Goal: Information Seeking & Learning: Learn about a topic

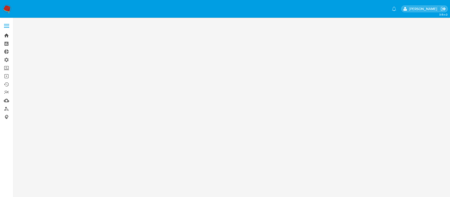
click at [6, 36] on link "Bandeja" at bounding box center [31, 35] width 63 height 8
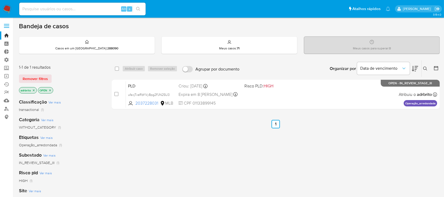
click at [34, 90] on icon "close-filter" at bounding box center [33, 90] width 3 height 3
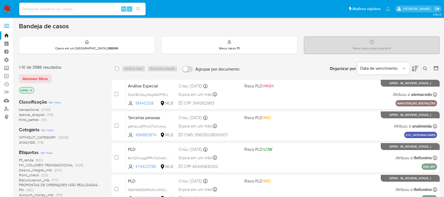
scroll to position [219, 0]
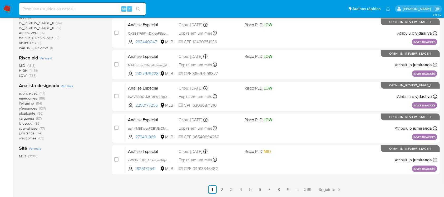
click at [27, 123] on span "lclososki" at bounding box center [25, 122] width 13 height 5
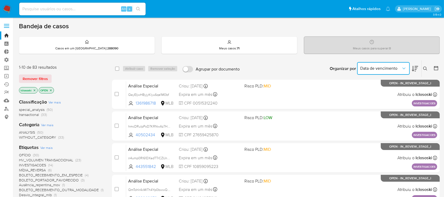
click at [384, 67] on span "Data de vencimento" at bounding box center [381, 68] width 41 height 5
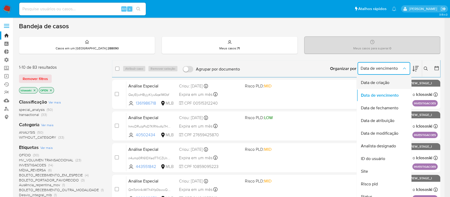
click at [381, 79] on div "Data de criação" at bounding box center [382, 82] width 43 height 13
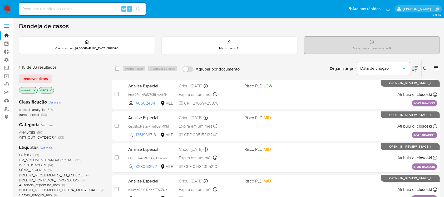
click at [414, 71] on icon at bounding box center [415, 68] width 6 height 6
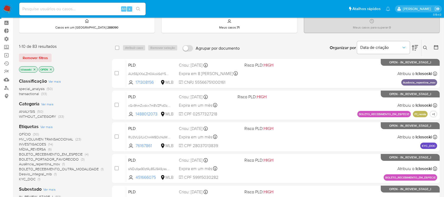
scroll to position [19, 0]
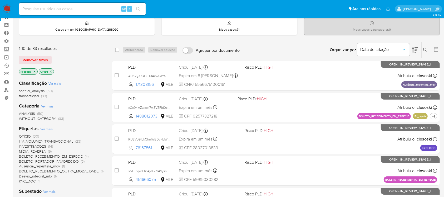
click at [35, 71] on icon "close-filter" at bounding box center [35, 71] width 2 height 2
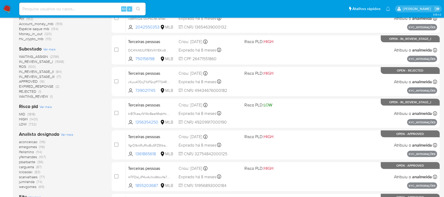
scroll to position [191, 0]
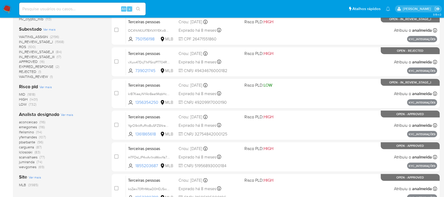
click at [27, 130] on span "lfelismino" at bounding box center [26, 131] width 15 height 5
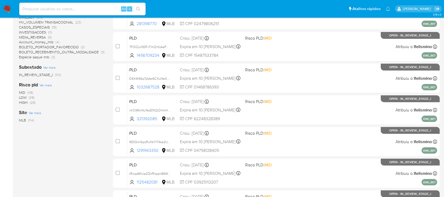
scroll to position [219, 0]
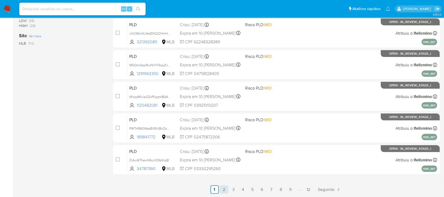
click at [221, 192] on link "2" at bounding box center [224, 189] width 8 height 8
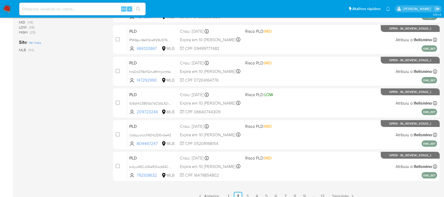
scroll to position [219, 0]
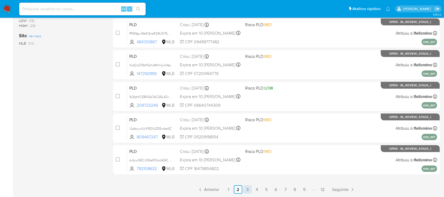
click at [247, 187] on link "3" at bounding box center [248, 189] width 8 height 8
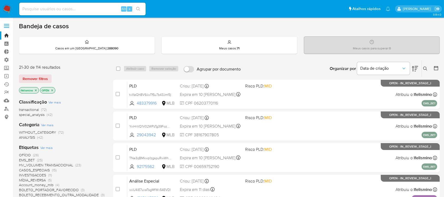
click at [37, 89] on icon "close-filter" at bounding box center [35, 90] width 3 height 3
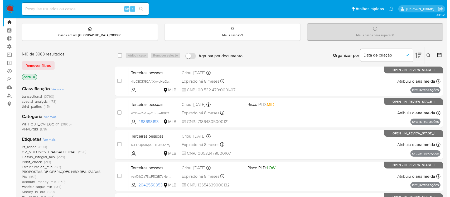
scroll to position [219, 0]
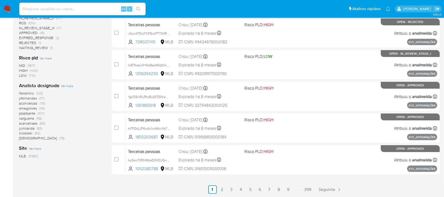
click at [70, 86] on span "Ver mais" at bounding box center [67, 85] width 12 height 5
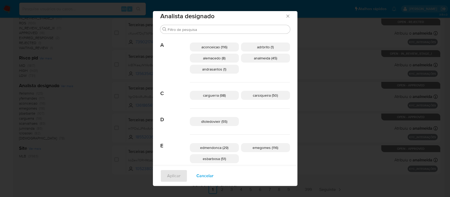
scroll to position [1, 0]
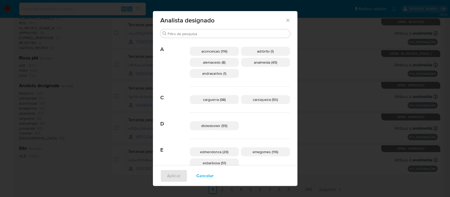
click at [221, 53] on p "aconceicao (116)" at bounding box center [214, 51] width 49 height 9
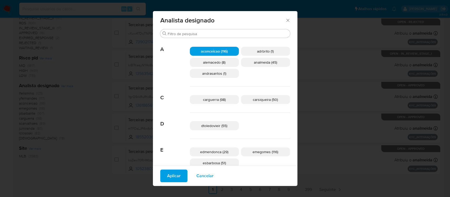
click at [181, 179] on span "Aplicar" at bounding box center [173, 176] width 13 height 12
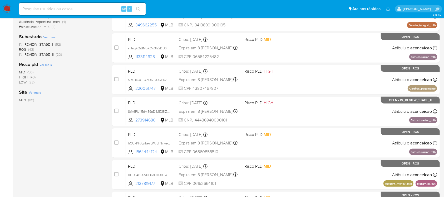
scroll to position [219, 0]
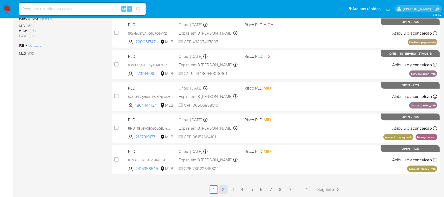
click at [227, 185] on link "2" at bounding box center [223, 189] width 8 height 8
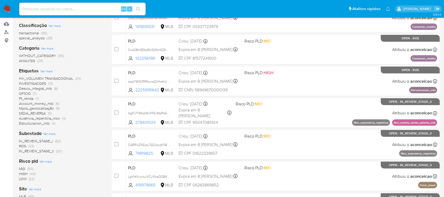
scroll to position [219, 0]
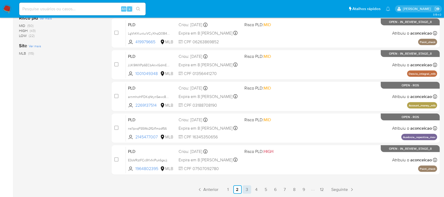
click at [250, 187] on link "3" at bounding box center [247, 189] width 8 height 8
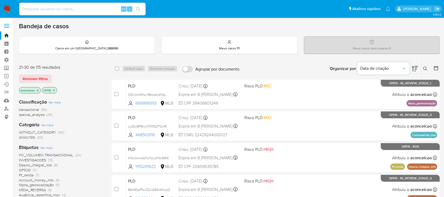
click at [39, 90] on icon "close-filter" at bounding box center [37, 90] width 3 height 3
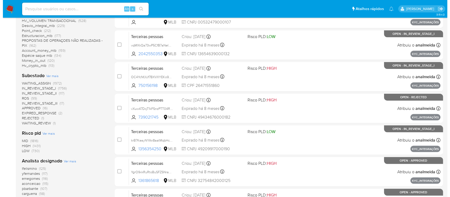
scroll to position [200, 0]
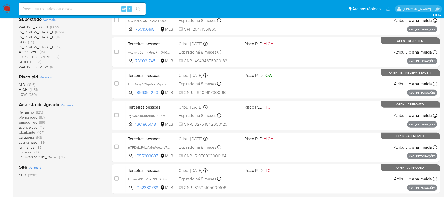
click at [69, 105] on span "Ver mais" at bounding box center [67, 104] width 12 height 5
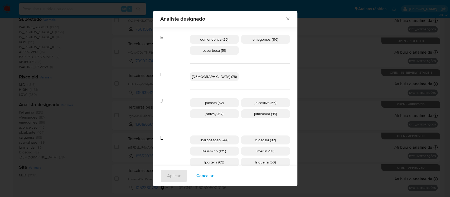
scroll to position [120, 0]
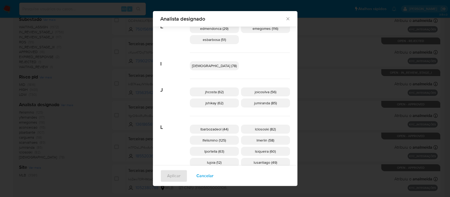
click at [259, 104] on span "jumiranda (85)" at bounding box center [265, 102] width 23 height 5
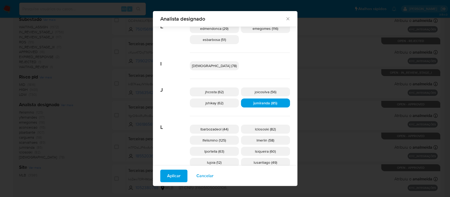
click at [187, 175] on button "Aplicar" at bounding box center [173, 175] width 27 height 13
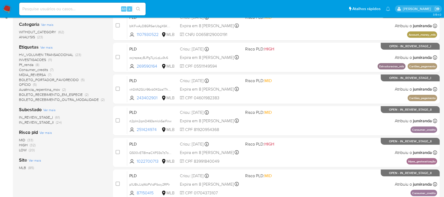
scroll to position [219, 0]
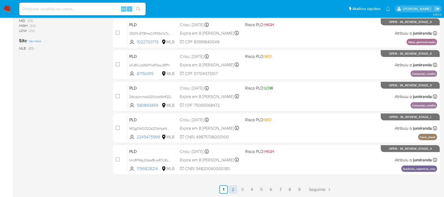
click at [232, 189] on link "2" at bounding box center [233, 189] width 8 height 8
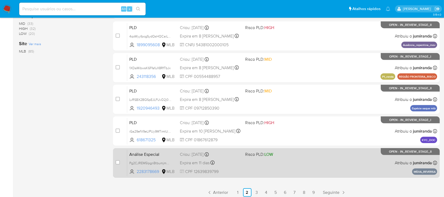
scroll to position [219, 0]
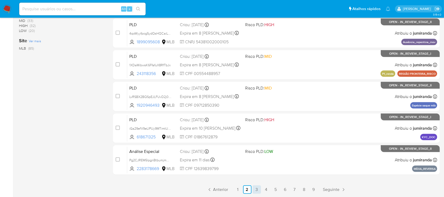
click at [257, 189] on link "3" at bounding box center [257, 189] width 8 height 8
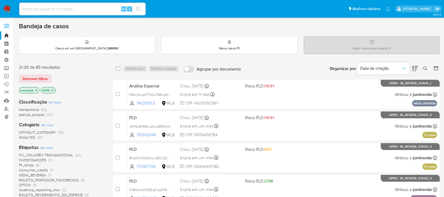
click at [36, 89] on icon "close-filter" at bounding box center [36, 90] width 3 height 3
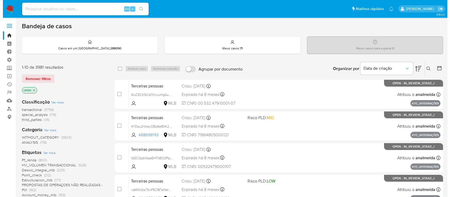
scroll to position [140, 0]
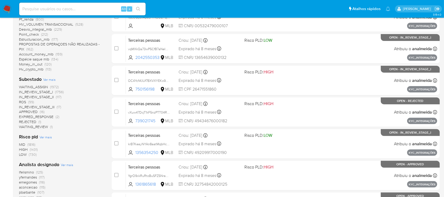
click at [67, 165] on span "Ver mais" at bounding box center [67, 164] width 12 height 5
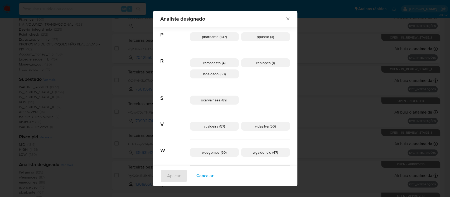
scroll to position [272, 0]
click at [255, 126] on span "vjdasilva (50)" at bounding box center [265, 125] width 21 height 5
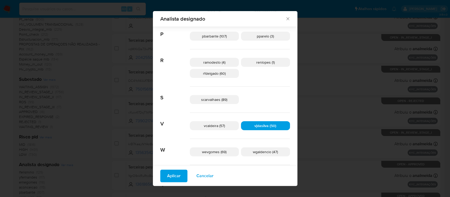
click at [181, 175] on span "Aplicar" at bounding box center [173, 176] width 13 height 12
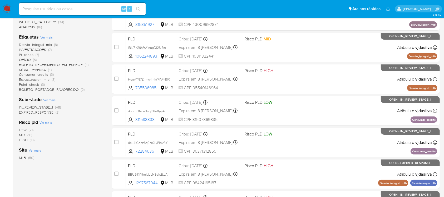
scroll to position [219, 0]
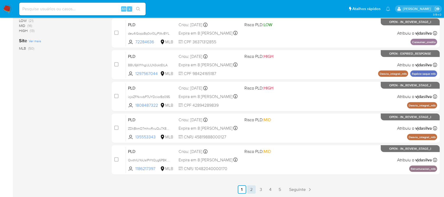
click at [251, 188] on link "2" at bounding box center [251, 189] width 8 height 8
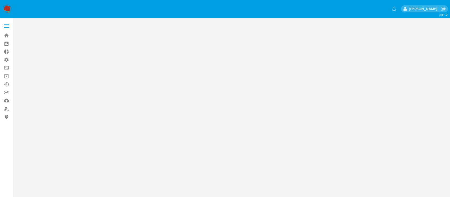
click at [108, 57] on div "3.154.0" at bounding box center [232, 107] width 427 height 172
click at [5, 34] on link "Bandeja" at bounding box center [31, 35] width 63 height 8
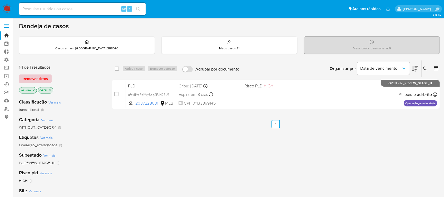
click at [30, 80] on span "Remover filtros" at bounding box center [35, 78] width 25 height 7
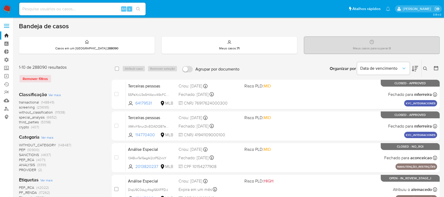
click at [42, 6] on input at bounding box center [82, 9] width 126 height 7
paste input "jGE0UgROtdJ7Dc1VXsdCAciY"
type input "jGE0UgROtdJ7Dc1VXsdCAciY"
click at [135, 7] on button "search-icon" at bounding box center [138, 8] width 11 height 7
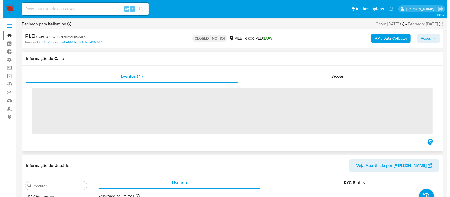
scroll to position [235, 0]
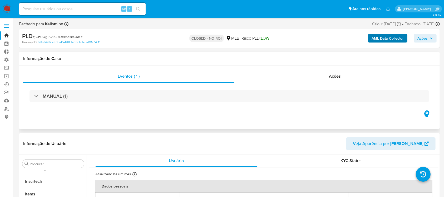
select select "10"
click at [384, 36] on b "AML Data Collector" at bounding box center [388, 38] width 32 height 8
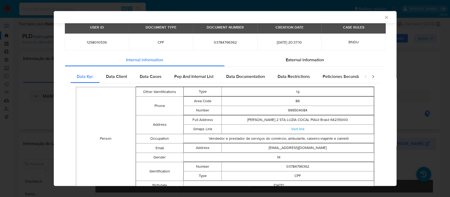
scroll to position [23, 0]
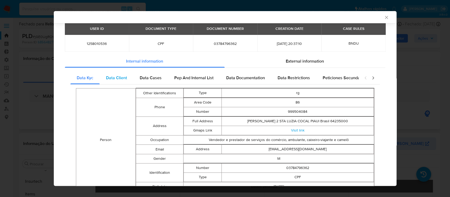
click at [114, 76] on span "Data Client" at bounding box center [116, 78] width 21 height 6
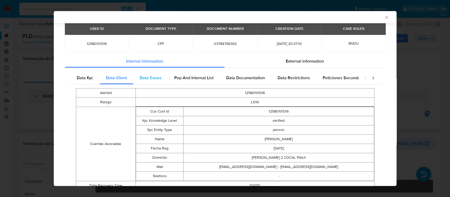
click at [144, 79] on span "Data Cases" at bounding box center [151, 78] width 22 height 6
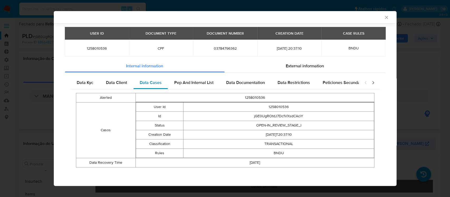
scroll to position [18, 0]
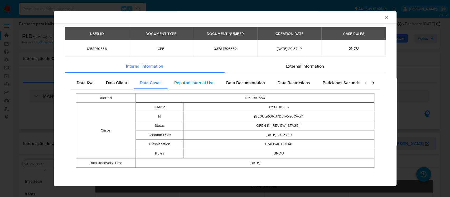
click at [188, 85] on span "Pep And Internal List" at bounding box center [193, 83] width 39 height 6
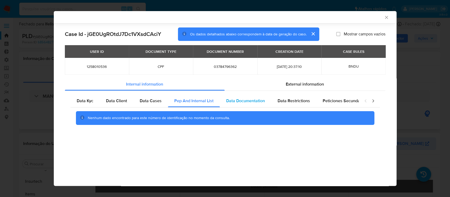
click at [248, 101] on span "Data Documentation" at bounding box center [245, 101] width 39 height 6
click at [298, 103] on span "Data Restrictions" at bounding box center [294, 101] width 32 height 6
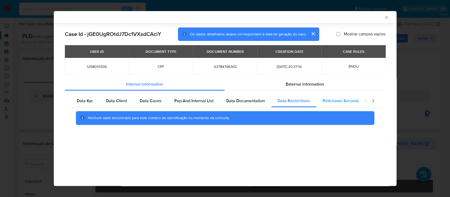
click at [346, 100] on span "Peticiones Secundarias" at bounding box center [345, 101] width 45 height 6
click at [372, 100] on icon "closure-recommendation-modal" at bounding box center [372, 100] width 5 height 5
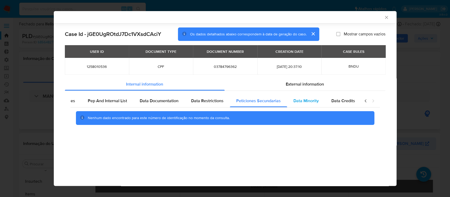
click at [313, 98] on span "Data Minority" at bounding box center [305, 101] width 25 height 6
click at [343, 101] on span "Data Credits" at bounding box center [343, 101] width 24 height 6
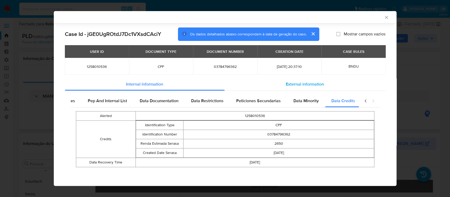
click at [310, 83] on span "External information" at bounding box center [305, 84] width 38 height 6
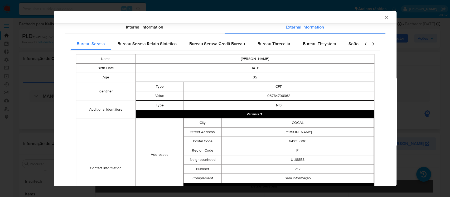
scroll to position [53, 0]
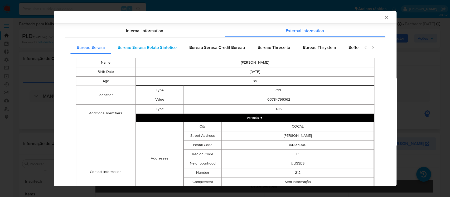
click at [168, 45] on span "Bureau Serasa Relato Sintetico" at bounding box center [147, 47] width 59 height 6
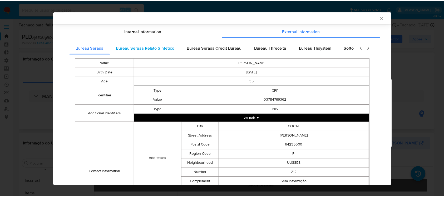
scroll to position [0, 0]
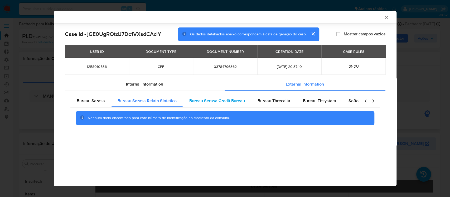
click at [205, 99] on span "Bureau Serasa Credit Bureau" at bounding box center [217, 101] width 56 height 6
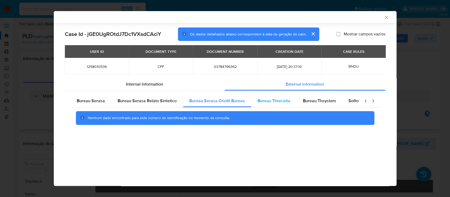
click at [278, 104] on div "Bureau Threceita" at bounding box center [273, 100] width 45 height 13
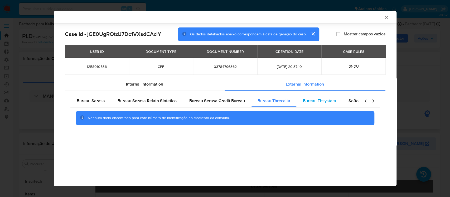
click at [316, 101] on span "Bureau Thsystem" at bounding box center [319, 101] width 33 height 6
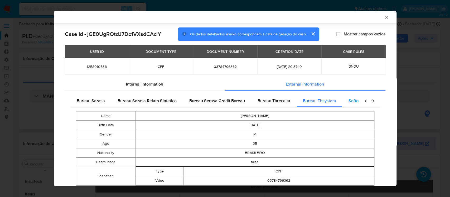
click at [350, 99] on span "Softon" at bounding box center [354, 101] width 12 height 6
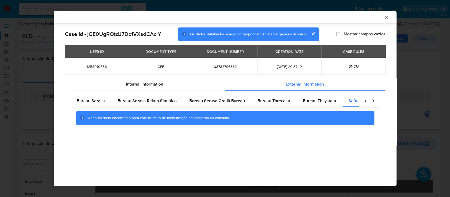
click at [387, 17] on icon "Fechar a janela" at bounding box center [386, 17] width 5 height 5
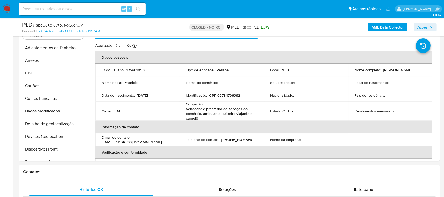
scroll to position [86, 0]
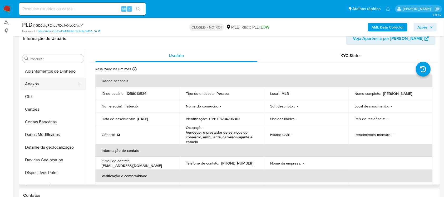
click at [37, 84] on button "Anexos" at bounding box center [51, 83] width 62 height 13
